Goal: Check status: Check status

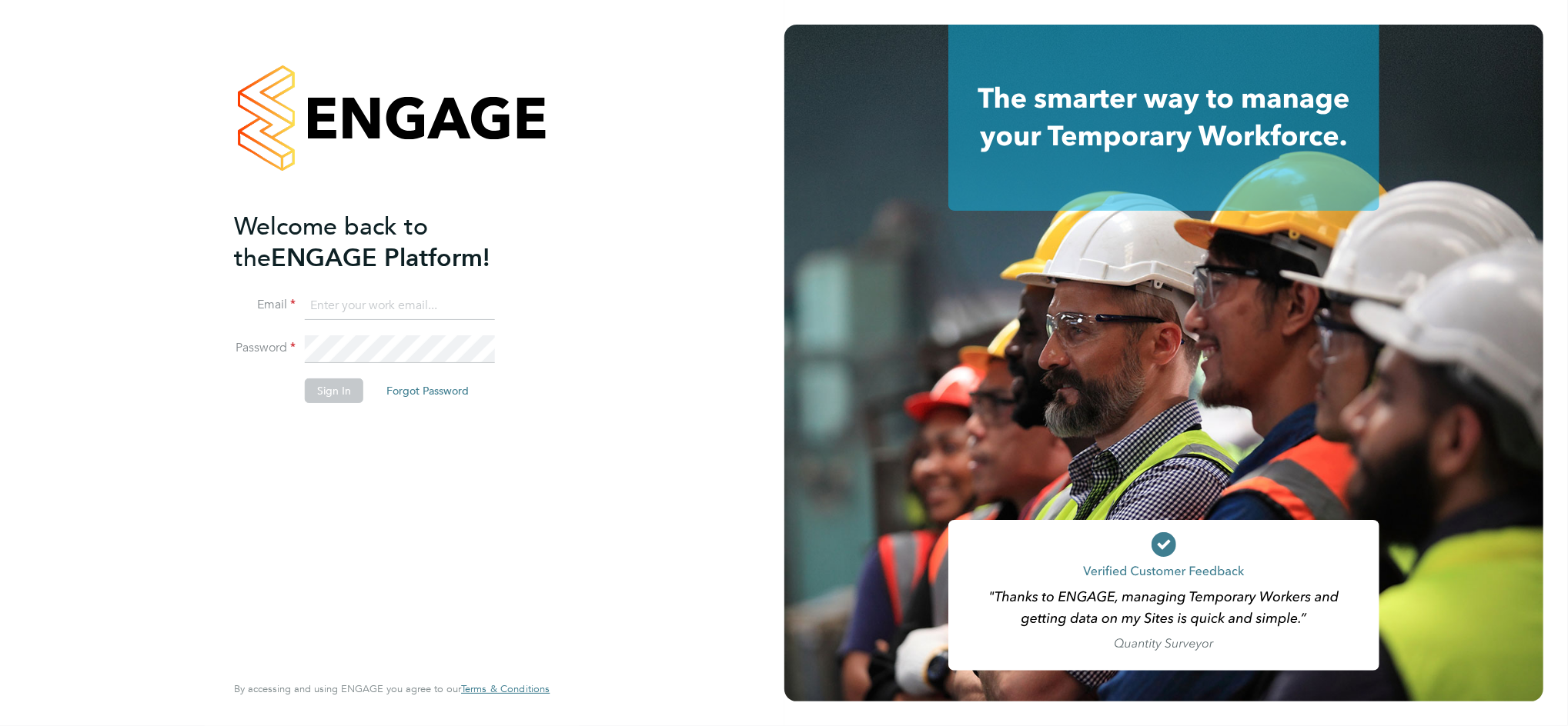
type input "[EMAIL_ADDRESS][DOMAIN_NAME]"
click at [324, 386] on button "Sign In" at bounding box center [334, 391] width 59 height 24
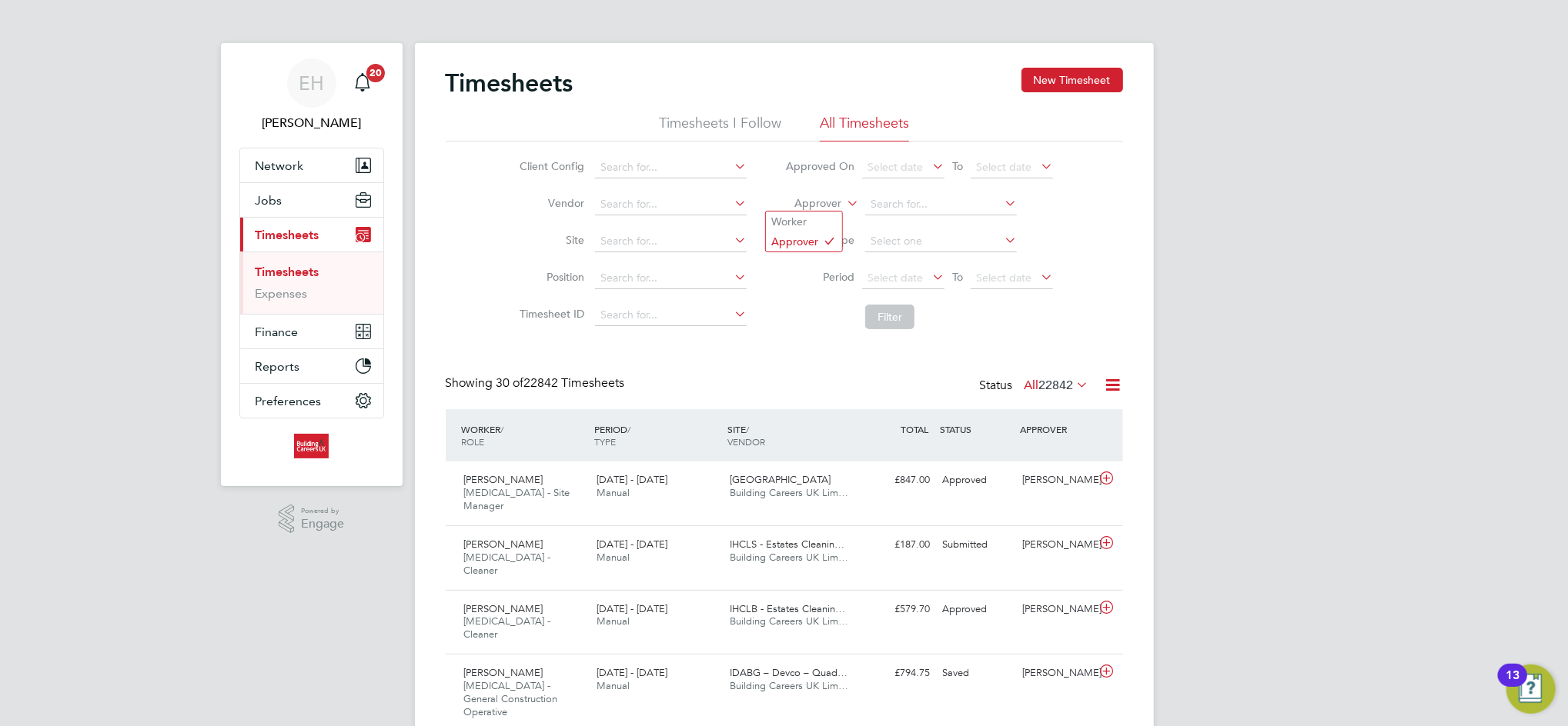
click at [829, 200] on label "Approver" at bounding box center [807, 204] width 69 height 15
click at [822, 213] on li "Worker" at bounding box center [803, 222] width 76 height 20
click at [921, 201] on input at bounding box center [940, 205] width 151 height 22
click at [921, 217] on li "[PERSON_NAME]" at bounding box center [961, 226] width 194 height 21
type input "[PERSON_NAME]"
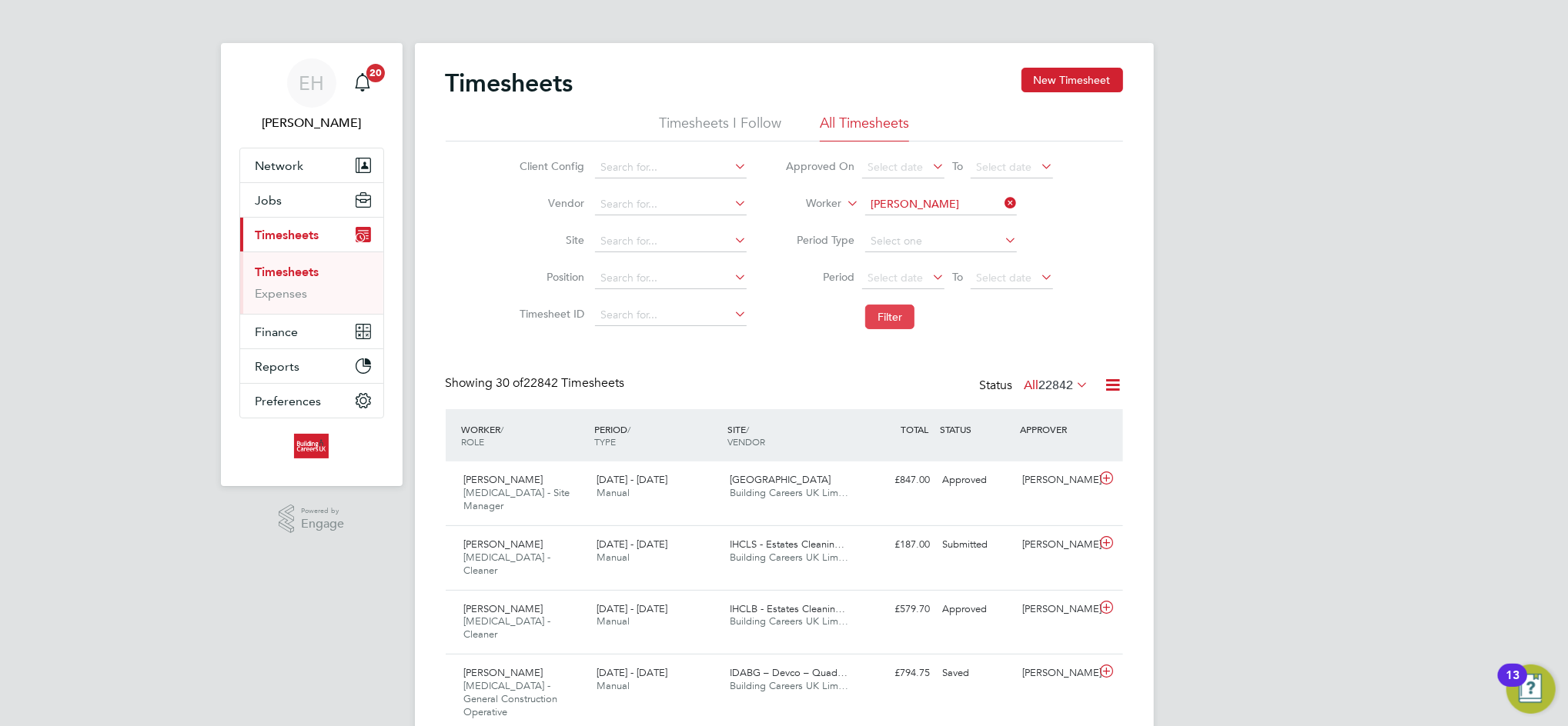
click at [885, 317] on button "Filter" at bounding box center [889, 316] width 49 height 24
click at [593, 481] on div "[DATE] - [DATE] Manual" at bounding box center [657, 487] width 133 height 38
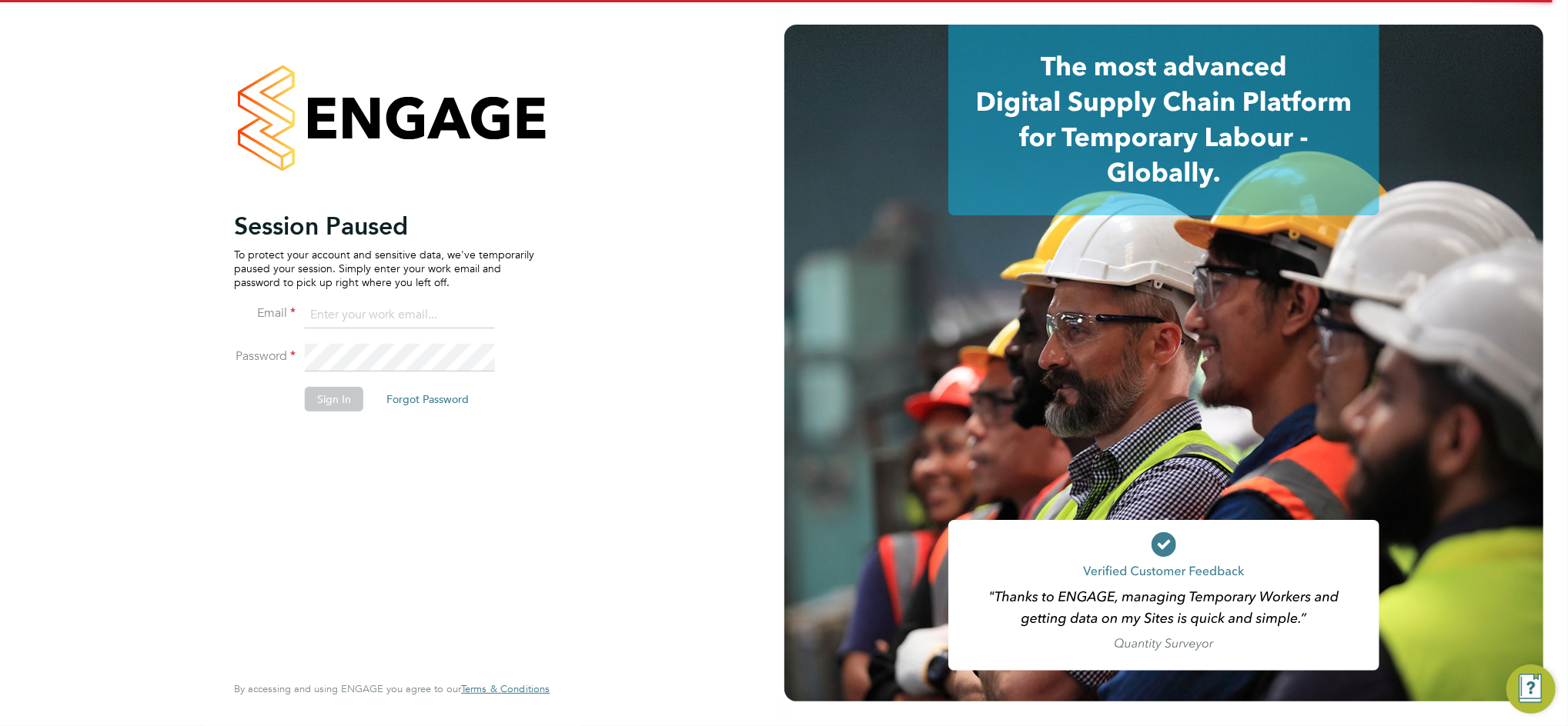
type input "[EMAIL_ADDRESS][DOMAIN_NAME]"
